Goal: Transaction & Acquisition: Subscribe to service/newsletter

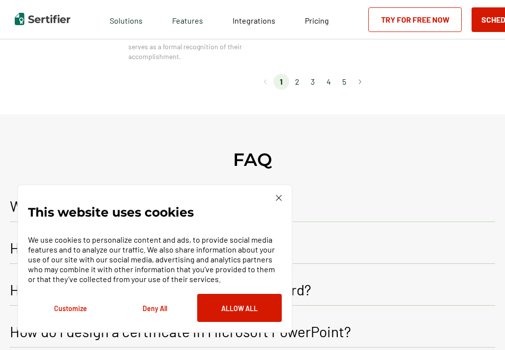
scroll to position [1033, 0]
click at [296, 78] on li "2" at bounding box center [297, 81] width 16 height 16
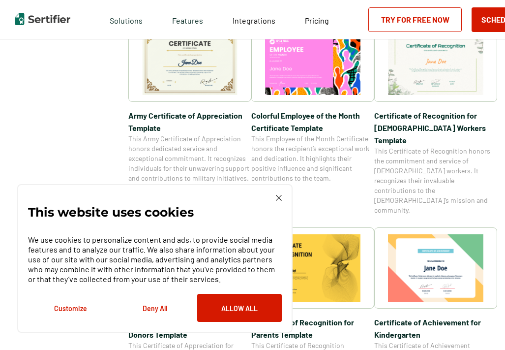
scroll to position [344, 0]
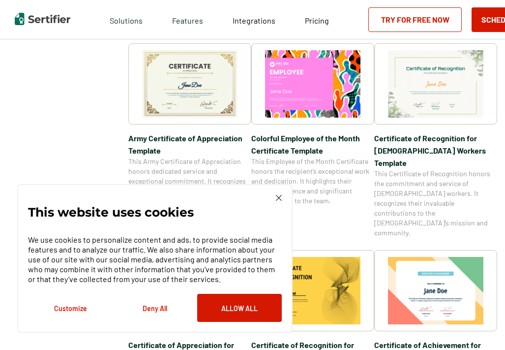
click at [206, 98] on img at bounding box center [189, 83] width 95 height 67
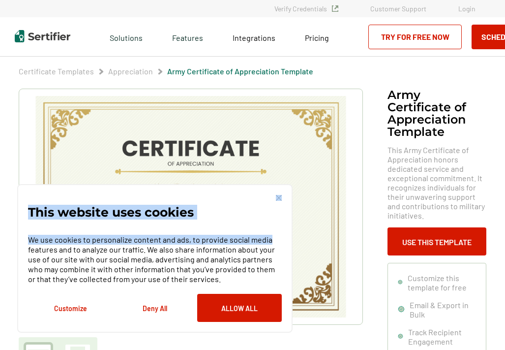
click at [276, 195] on div "This website uses cookies We use cookies to personalize content and ads, to pro…" at bounding box center [155, 258] width 254 height 127
click at [277, 197] on img at bounding box center [279, 198] width 6 height 6
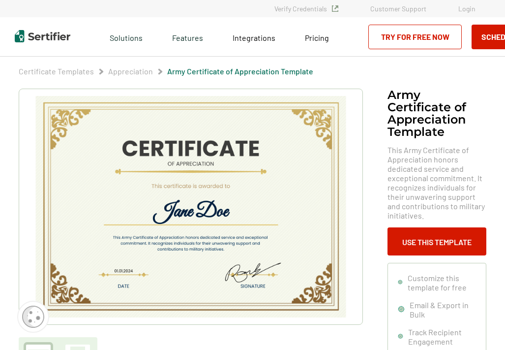
click at [242, 219] on img at bounding box center [190, 206] width 313 height 221
click at [213, 211] on img at bounding box center [190, 206] width 313 height 221
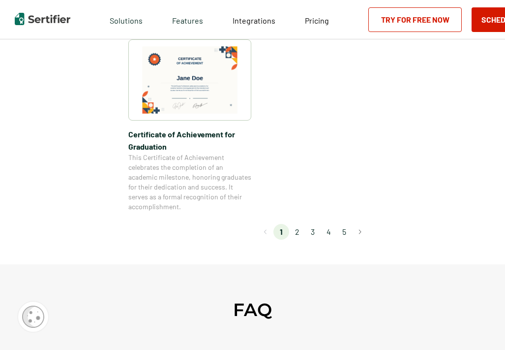
scroll to position [886, 0]
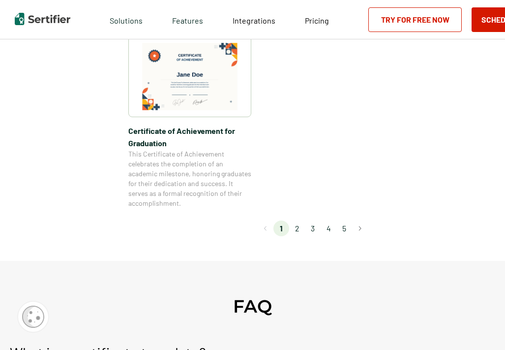
click at [300, 227] on li "2" at bounding box center [297, 228] width 16 height 16
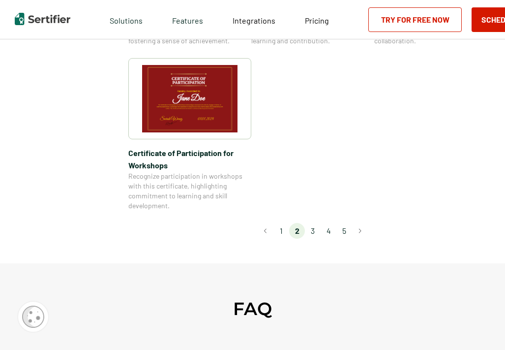
click at [314, 223] on li "3" at bounding box center [313, 231] width 16 height 16
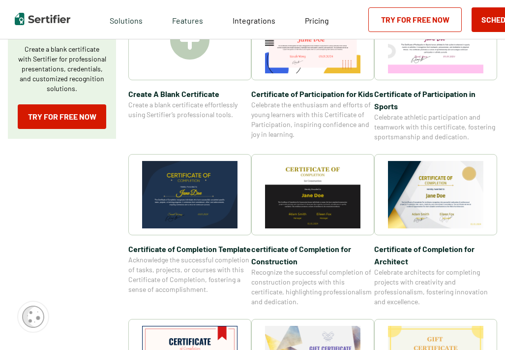
scroll to position [0, 0]
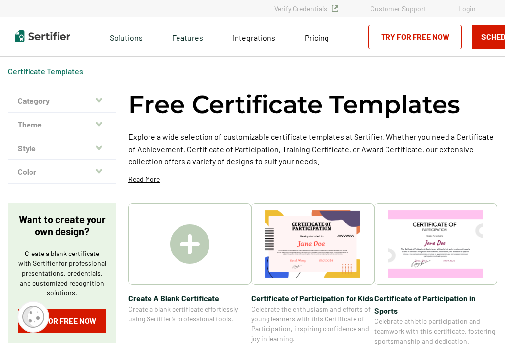
click at [89, 122] on button "Theme" at bounding box center [62, 125] width 108 height 24
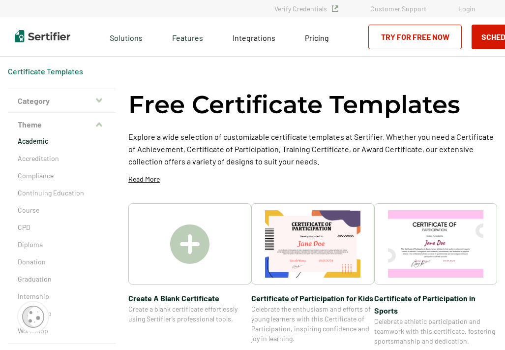
click at [63, 141] on p "Academic" at bounding box center [62, 141] width 89 height 10
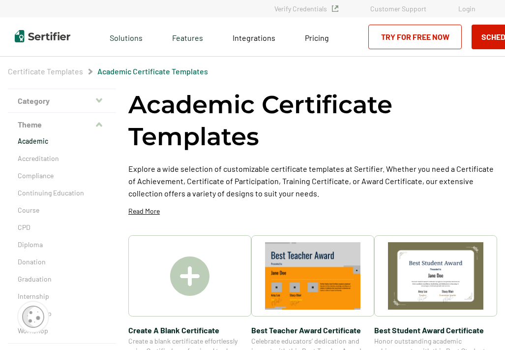
click at [52, 125] on button "Theme" at bounding box center [62, 125] width 108 height 24
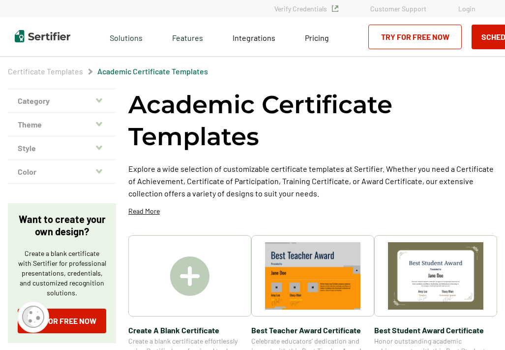
click at [104, 116] on button "Theme" at bounding box center [62, 125] width 108 height 24
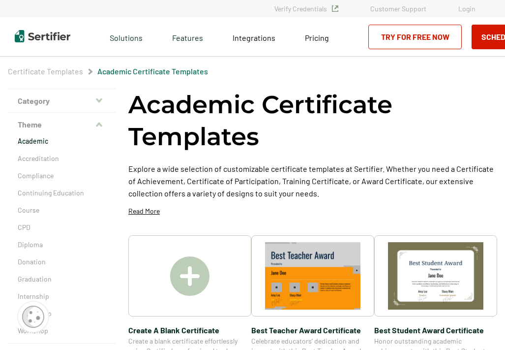
click at [99, 102] on icon "button" at bounding box center [99, 100] width 6 height 8
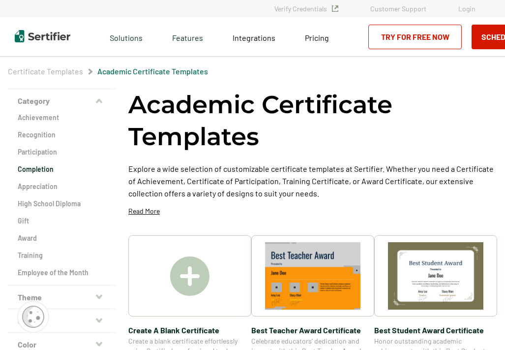
click at [53, 173] on h2 "Completion" at bounding box center [62, 169] width 89 height 10
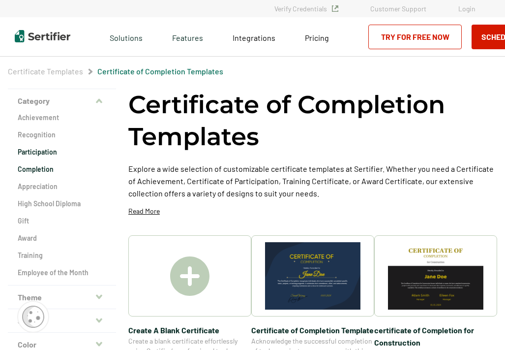
click at [58, 151] on h2 "Participation" at bounding box center [62, 152] width 89 height 10
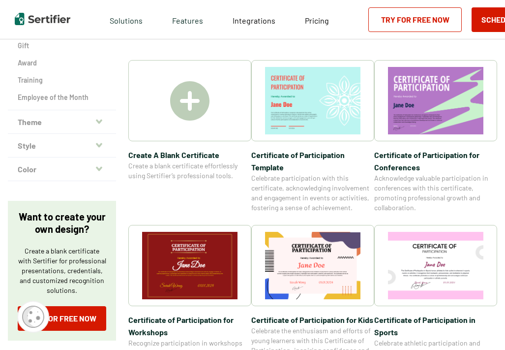
scroll to position [197, 0]
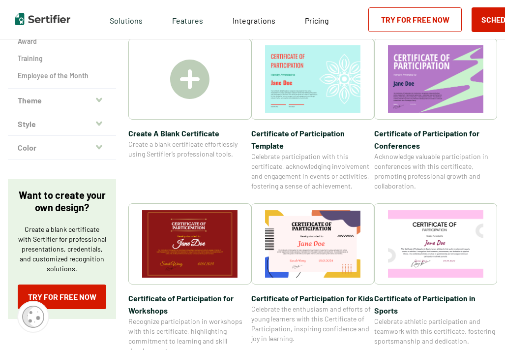
click at [56, 151] on button "Color" at bounding box center [62, 148] width 108 height 24
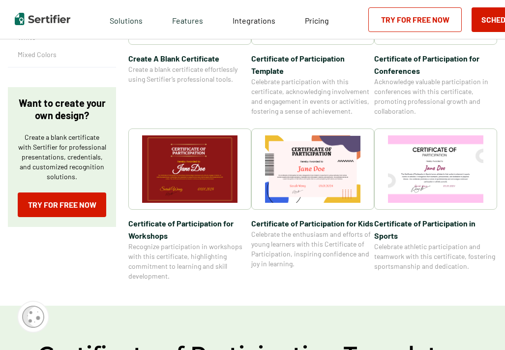
scroll to position [295, 0]
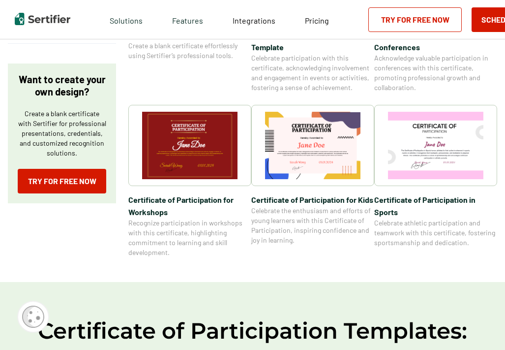
click at [321, 149] on img at bounding box center [312, 145] width 95 height 67
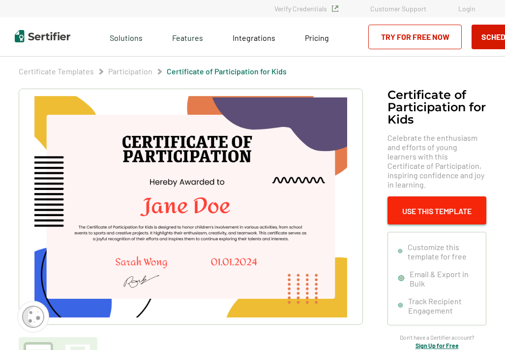
click at [439, 207] on button "Use This Template" at bounding box center [437, 210] width 99 height 28
click at [409, 215] on button "Use This Template" at bounding box center [437, 210] width 99 height 28
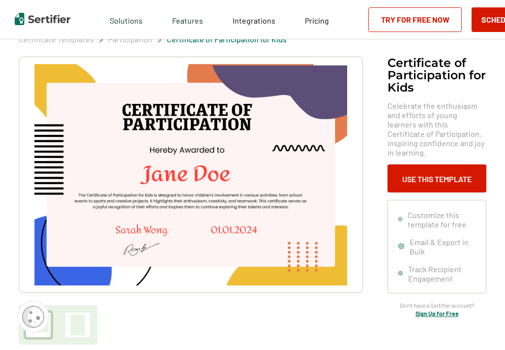
scroll to position [49, 0]
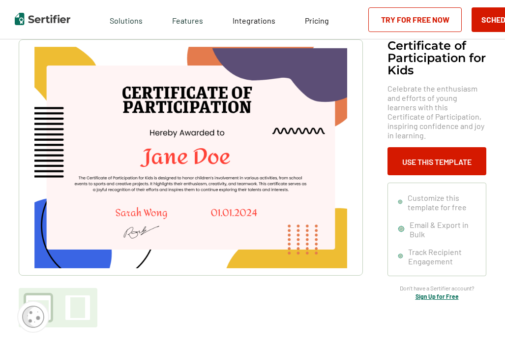
click at [147, 215] on img at bounding box center [190, 157] width 313 height 221
drag, startPoint x: 120, startPoint y: 211, endPoint x: 117, endPoint y: 219, distance: 9.5
drag, startPoint x: 120, startPoint y: 218, endPoint x: 94, endPoint y: 208, distance: 27.1
click at [94, 208] on img at bounding box center [190, 157] width 313 height 221
click at [134, 226] on img at bounding box center [190, 157] width 313 height 221
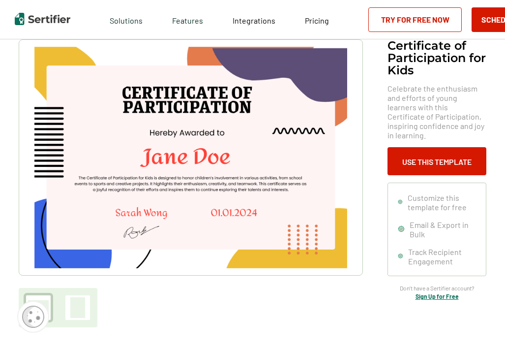
click at [131, 228] on img at bounding box center [190, 157] width 313 height 221
click at [132, 227] on img at bounding box center [190, 157] width 313 height 221
drag, startPoint x: 135, startPoint y: 224, endPoint x: 145, endPoint y: 218, distance: 11.7
click at [135, 224] on img at bounding box center [190, 157] width 313 height 221
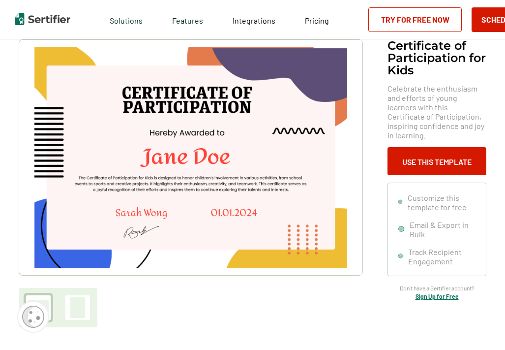
click at [152, 213] on img at bounding box center [190, 157] width 313 height 221
click at [153, 213] on img at bounding box center [190, 157] width 313 height 221
click at [234, 209] on img at bounding box center [190, 157] width 313 height 221
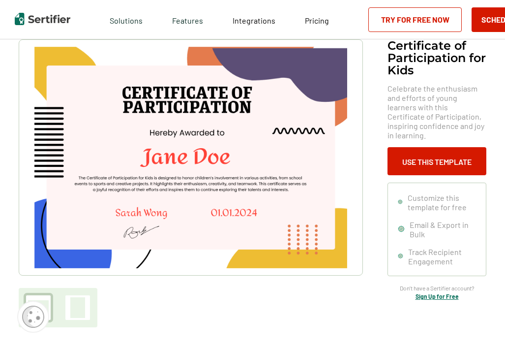
click at [441, 297] on link "Sign Up for Free" at bounding box center [437, 296] width 43 height 7
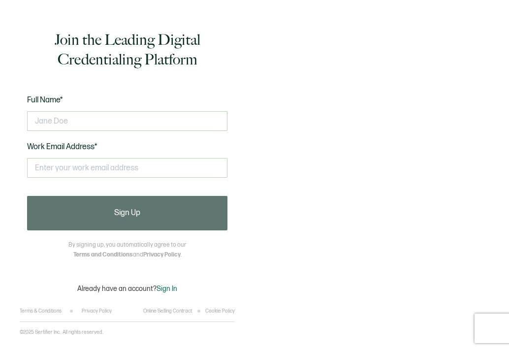
click at [81, 135] on div at bounding box center [127, 121] width 200 height 30
drag, startPoint x: 90, startPoint y: 121, endPoint x: 92, endPoint y: 98, distance: 22.8
click at [93, 112] on input "text" at bounding box center [127, 121] width 200 height 20
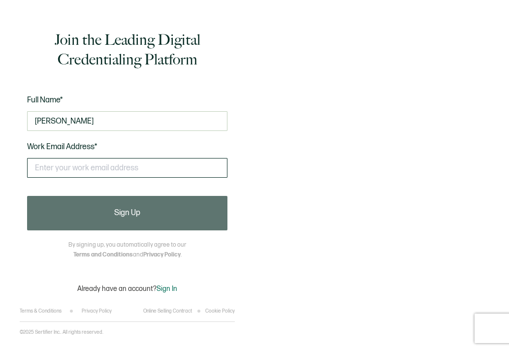
type input "[PERSON_NAME]"
click at [70, 170] on input "text" at bounding box center [127, 168] width 200 height 20
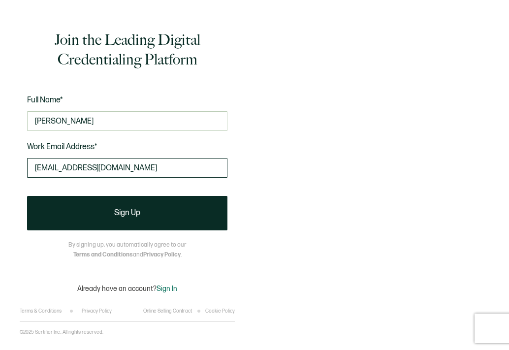
type input "danyaleneely96@gmail.com"
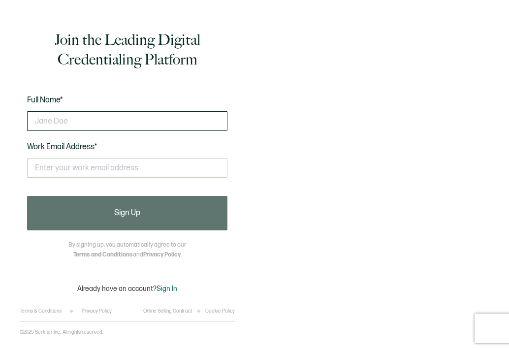
click at [154, 128] on input "text" at bounding box center [127, 121] width 200 height 20
type input "[PERSON_NAME]"
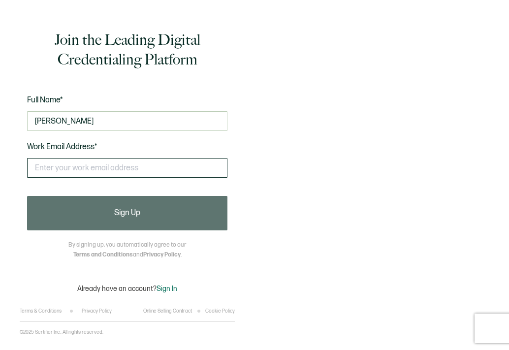
click at [165, 176] on div "This doesn't look like a valid email." at bounding box center [127, 172] width 200 height 38
click at [174, 171] on input "text" at bounding box center [127, 168] width 200 height 20
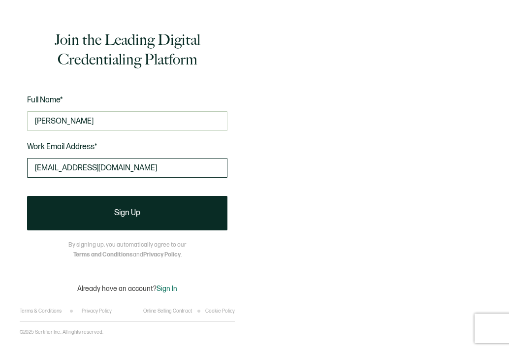
drag, startPoint x: 32, startPoint y: 165, endPoint x: 35, endPoint y: 174, distance: 9.3
click at [33, 167] on input "[EMAIL_ADDRESS][DOMAIN_NAME]" at bounding box center [127, 168] width 200 height 20
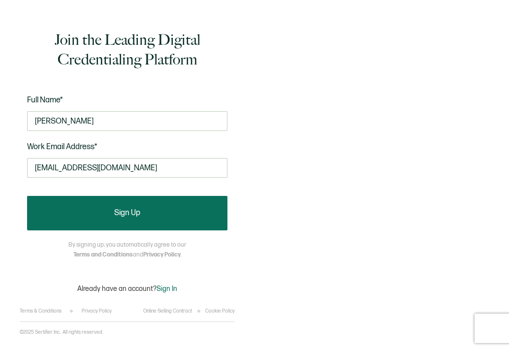
click at [179, 209] on button "Sign Up" at bounding box center [127, 213] width 200 height 34
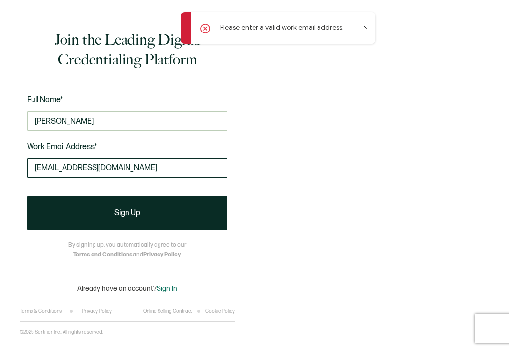
click at [89, 168] on input "[EMAIL_ADDRESS][DOMAIN_NAME]" at bounding box center [127, 168] width 200 height 20
click at [204, 32] on icon at bounding box center [205, 29] width 10 height 10
click at [365, 28] on icon at bounding box center [365, 27] width 5 height 5
click at [81, 170] on input "[EMAIL_ADDRESS][DOMAIN_NAME]" at bounding box center [127, 168] width 200 height 20
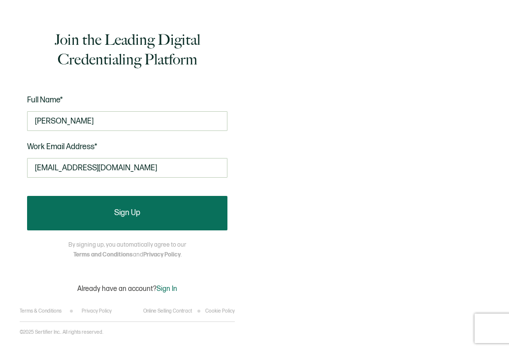
type input "[EMAIL_ADDRESS][DOMAIN_NAME]"
click at [93, 211] on button "Sign Up" at bounding box center [127, 213] width 200 height 34
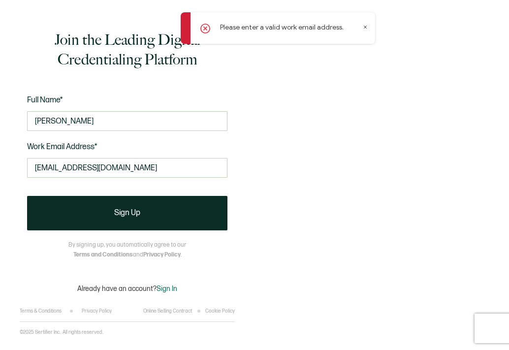
drag, startPoint x: 153, startPoint y: 176, endPoint x: -9, endPoint y: 180, distance: 161.9
click at [0, 180] on html "Please enter a valid work email address. Join the Leading Digital Credentialing…" at bounding box center [254, 175] width 509 height 350
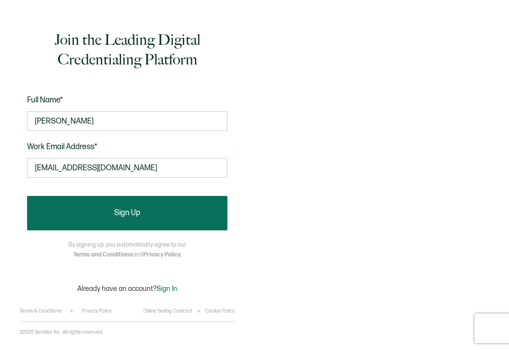
type input "[EMAIL_ADDRESS][DOMAIN_NAME]"
drag, startPoint x: 153, startPoint y: 210, endPoint x: 153, endPoint y: 217, distance: 7.4
click at [153, 217] on button "Sign Up" at bounding box center [127, 213] width 200 height 34
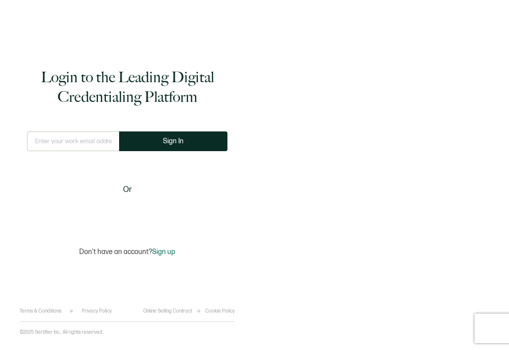
click at [155, 250] on span "Sign up" at bounding box center [163, 251] width 23 height 8
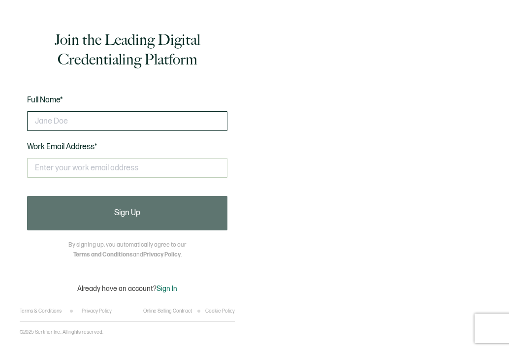
click at [98, 124] on input "text" at bounding box center [127, 121] width 200 height 20
